Goal: Check status: Check status

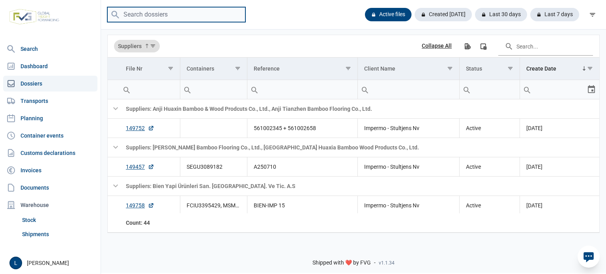
click at [200, 19] on input "search" at bounding box center [176, 14] width 138 height 15
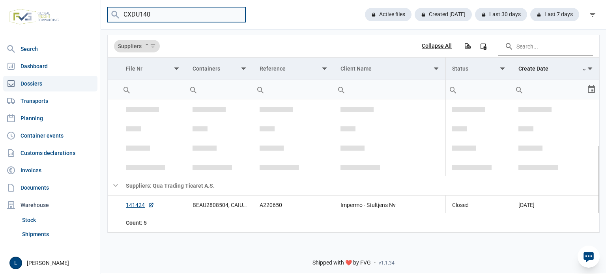
scroll to position [77, 0]
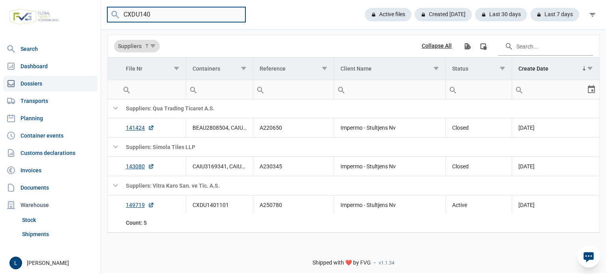
click at [161, 16] on input "CXDU140" at bounding box center [176, 14] width 138 height 15
paste input "ONEU2324999"
type input "ONEU2324999"
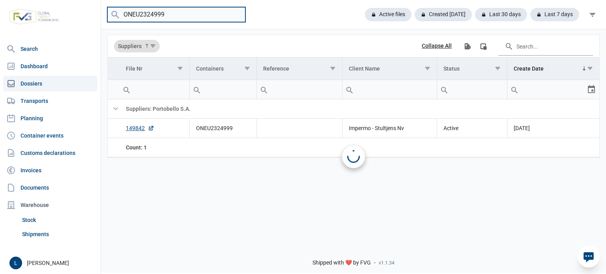
scroll to position [0, 0]
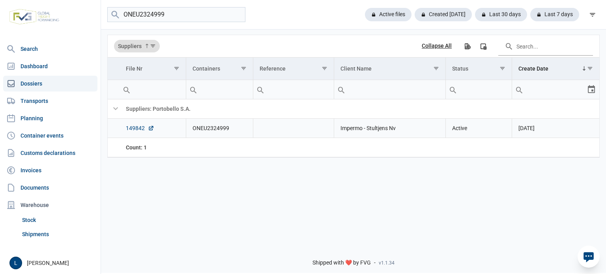
click at [133, 128] on link "149842" at bounding box center [140, 128] width 28 height 8
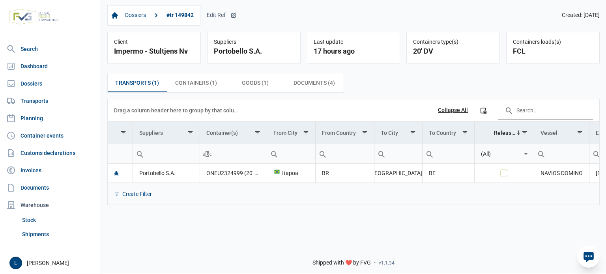
click at [231, 17] on div "Edit Ref" at bounding box center [222, 15] width 30 height 7
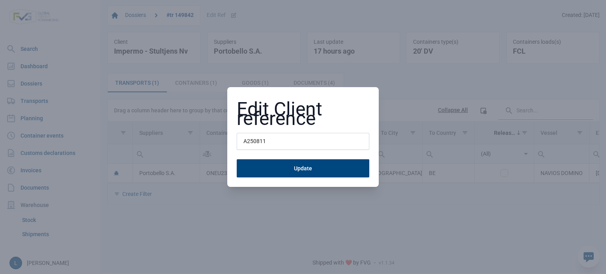
type input "A250811"
click at [237, 160] on button "Update" at bounding box center [303, 169] width 133 height 18
